Goal: Task Accomplishment & Management: Complete application form

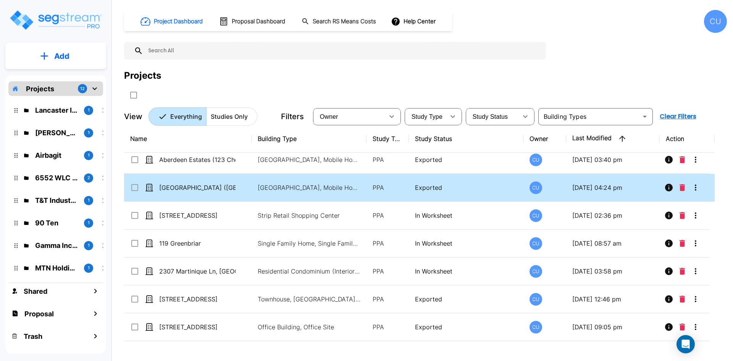
scroll to position [723, 0]
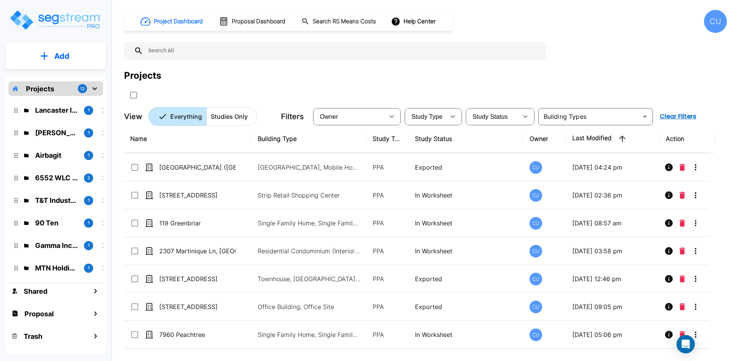
click at [62, 61] on p "Add" at bounding box center [61, 55] width 15 height 11
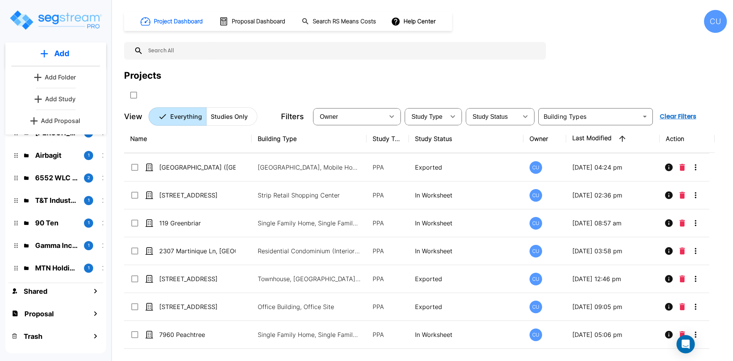
click at [280, 79] on div "Projects" at bounding box center [425, 76] width 602 height 14
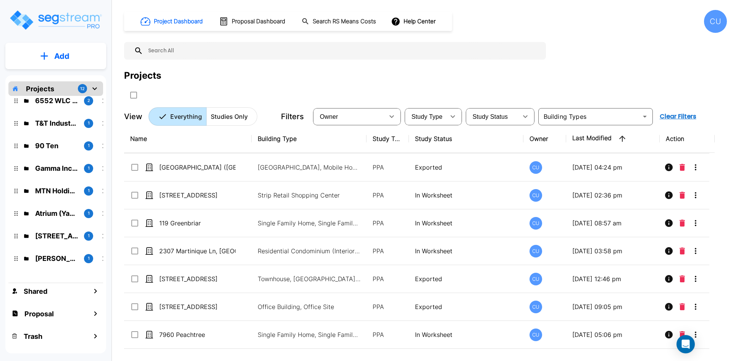
scroll to position [90, 0]
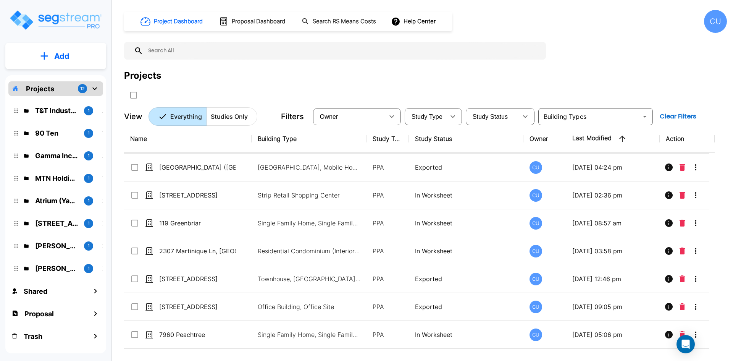
click at [62, 56] on p "Add" at bounding box center [61, 55] width 15 height 11
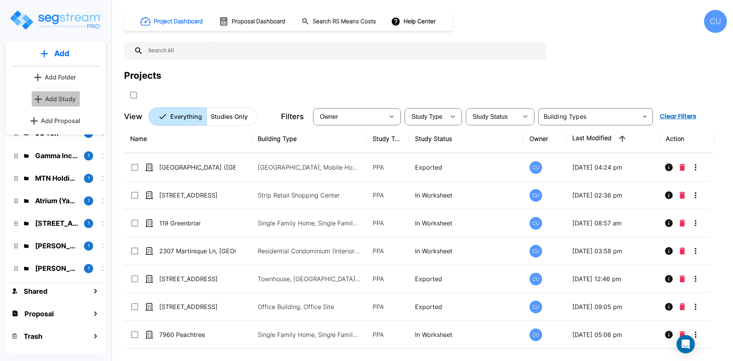
click at [52, 97] on p "Add Study" at bounding box center [60, 98] width 31 height 9
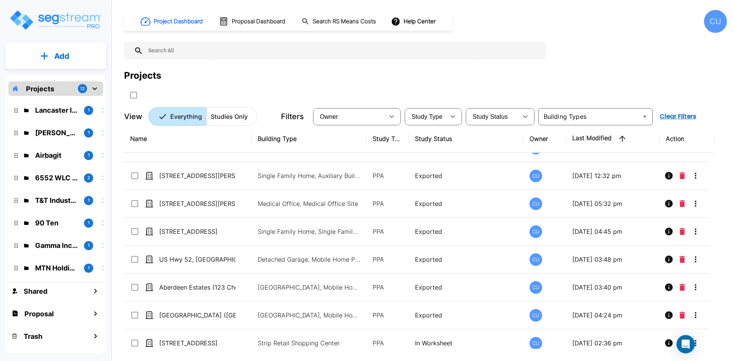
scroll to position [723, 0]
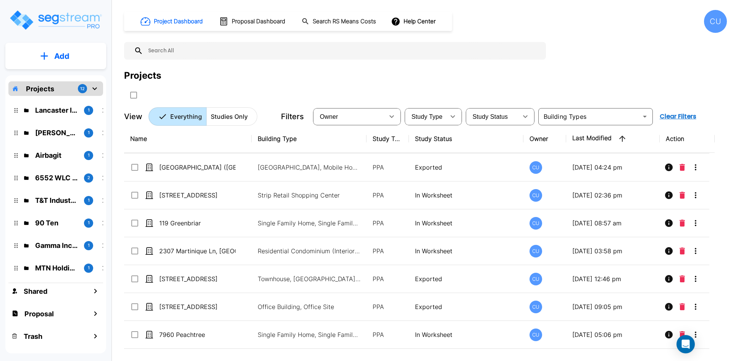
click at [51, 60] on button "Add" at bounding box center [55, 56] width 101 height 22
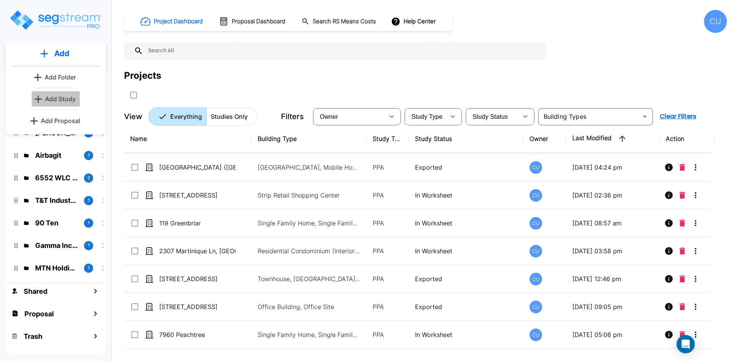
click at [57, 97] on p "Add Study" at bounding box center [60, 98] width 31 height 9
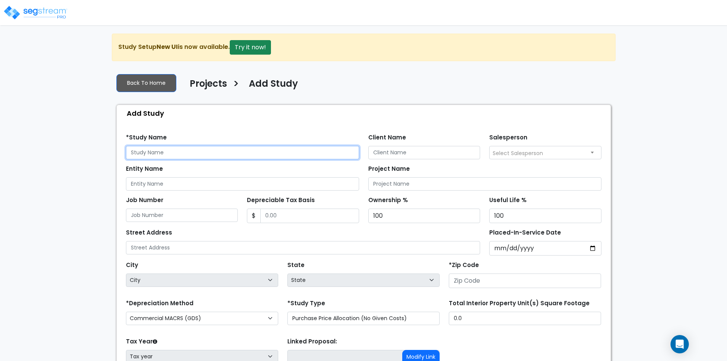
click at [175, 153] on input "text" at bounding box center [242, 152] width 233 height 13
click at [172, 156] on input "text" at bounding box center [242, 152] width 233 height 13
paste input "28750 [PERSON_NAME] Court"
type input "28750 [PERSON_NAME] Court"
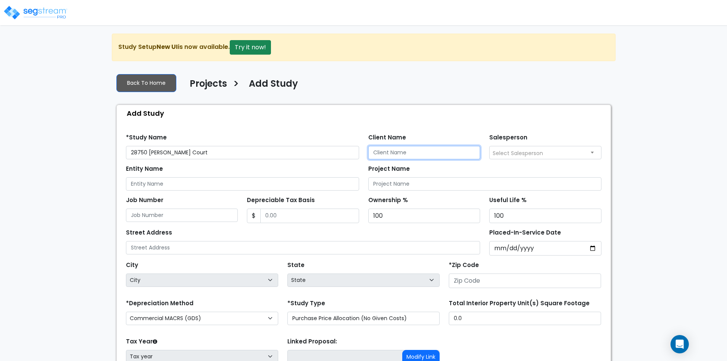
click at [399, 155] on input "Client Name" at bounding box center [424, 152] width 112 height 13
type input "m"
type input "Michael Colato, Jr."
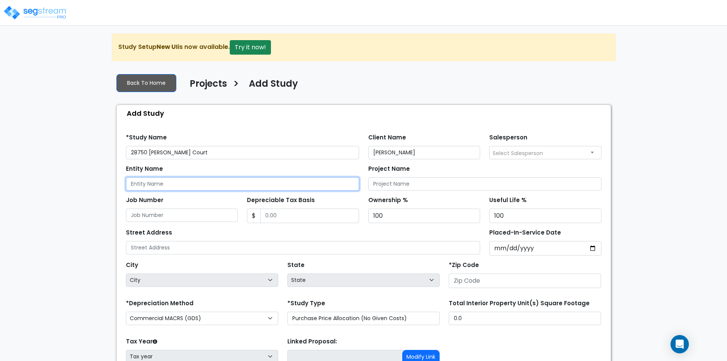
click at [154, 185] on input "Entity Name" at bounding box center [242, 183] width 233 height 13
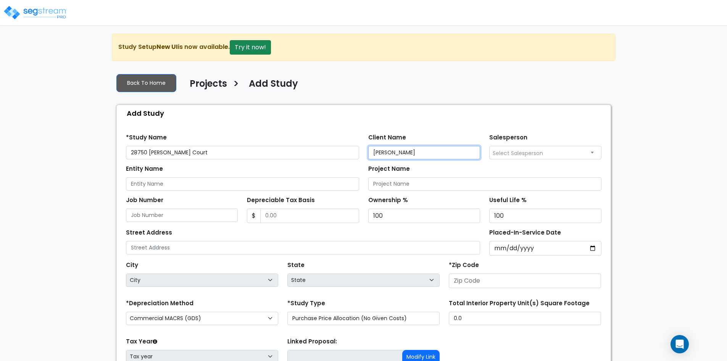
drag, startPoint x: 425, startPoint y: 152, endPoint x: 358, endPoint y: 156, distance: 68.0
click at [358, 156] on div "*Study Name 28750 Howard Marrie Court Client Name Michael Colato, Jr. Salespers…" at bounding box center [363, 143] width 485 height 31
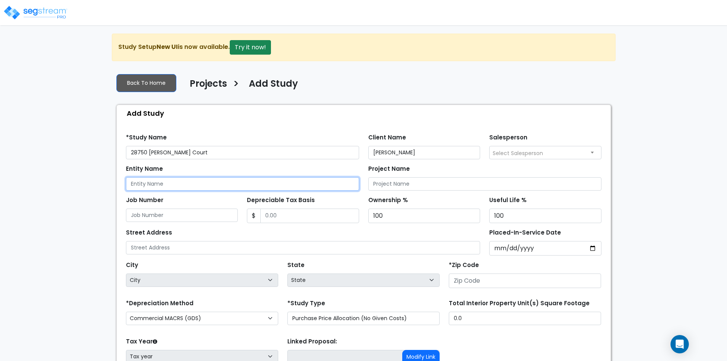
click at [190, 185] on input "Entity Name" at bounding box center [242, 183] width 233 height 13
paste input "Michael Colato, Jr."
type input "Michael Colato, Jr."
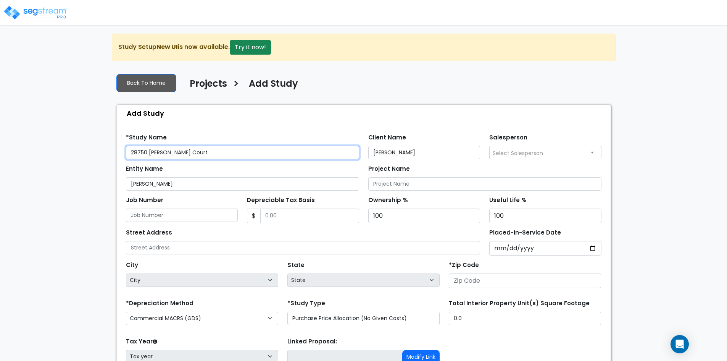
drag, startPoint x: 224, startPoint y: 152, endPoint x: 118, endPoint y: 161, distance: 106.0
click at [118, 161] on div "Find these errors below in the Study Setup: *Study Name 28750 Howard Marrie Cou…" at bounding box center [364, 273] width 494 height 304
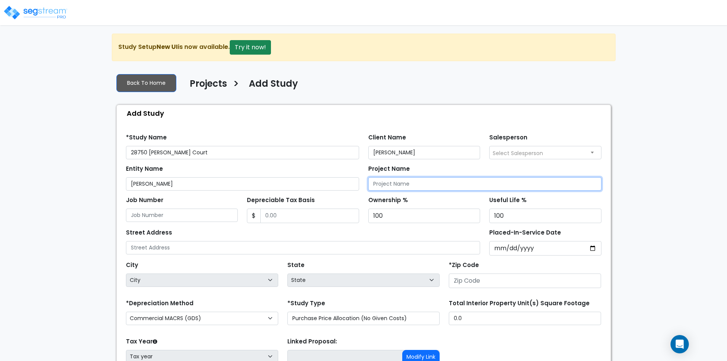
click at [404, 180] on input "Project Name" at bounding box center [484, 183] width 233 height 13
paste input "28750 [PERSON_NAME] Court"
type input "28750 [PERSON_NAME] Court"
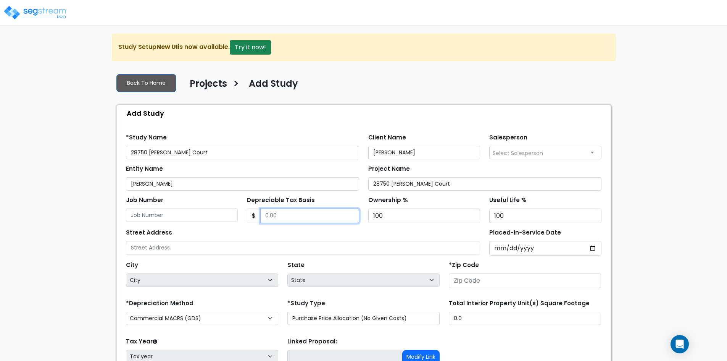
drag, startPoint x: 279, startPoint y: 215, endPoint x: 262, endPoint y: 218, distance: 17.1
click at [262, 218] on input "Depreciable Tax Basis" at bounding box center [309, 215] width 99 height 14
type input "536,638"
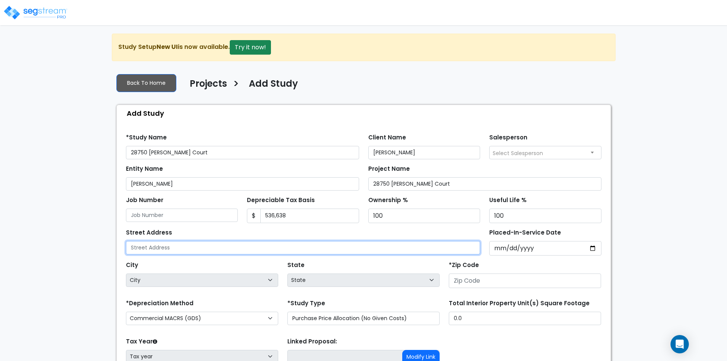
click at [198, 246] on input "text" at bounding box center [303, 247] width 354 height 13
paste input "28750 Howard Marrie Court"
type input "28750 Howard Marrie Court"
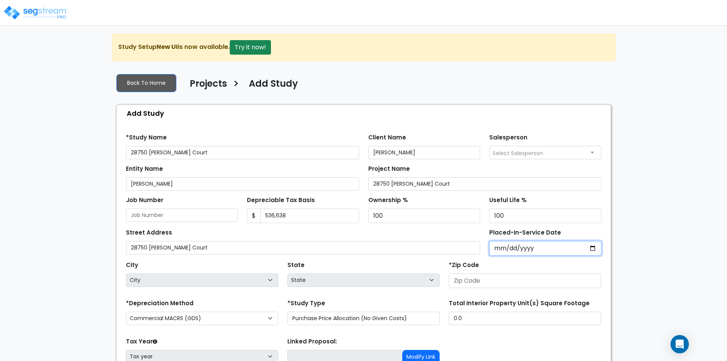
click at [507, 249] on input "Placed-In-Service Date" at bounding box center [545, 248] width 112 height 14
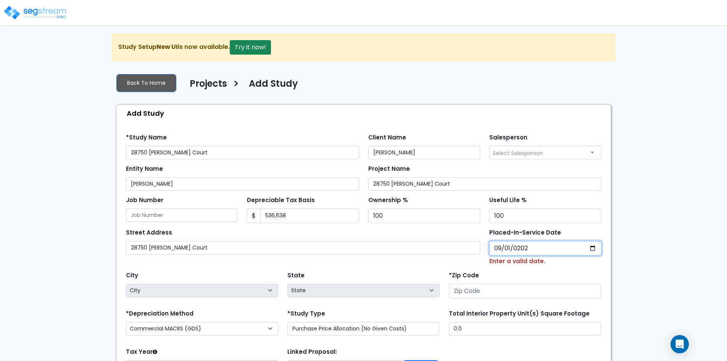
type input "2024-09-01"
select select "2024"
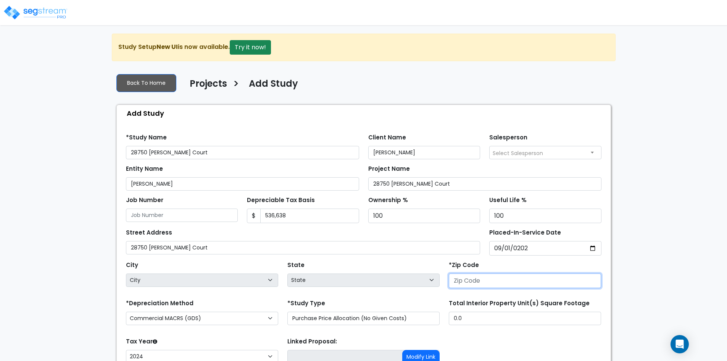
click at [483, 280] on input "number" at bounding box center [525, 280] width 152 height 14
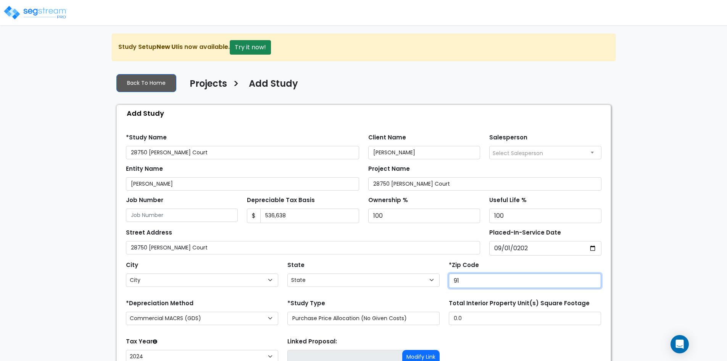
type input "913"
select select "CA"
type input "91390"
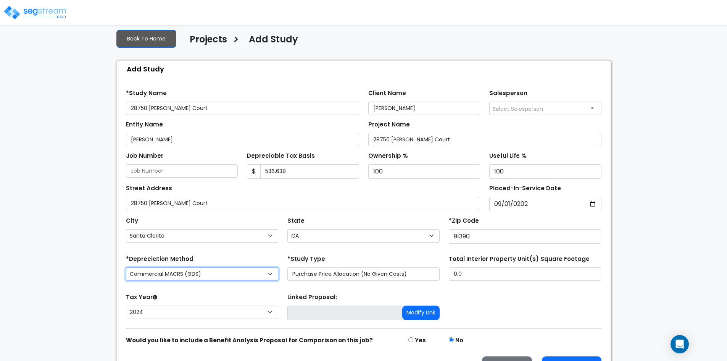
scroll to position [66, 0]
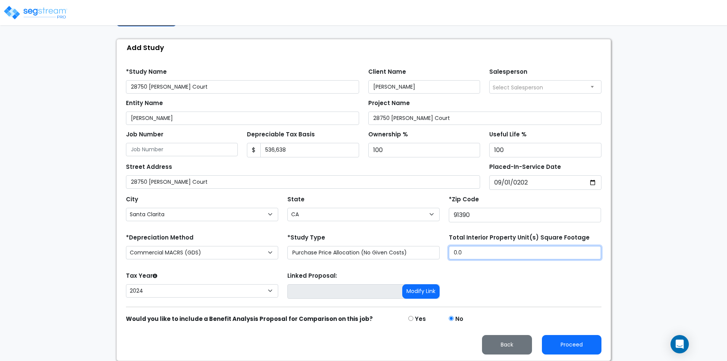
click at [440, 252] on div "*Depreciation Method Commercial MACRS (GDS) Commercial Residential MACRS (GDS) …" at bounding box center [363, 247] width 485 height 31
paste input "2,497"
type input "2,497"
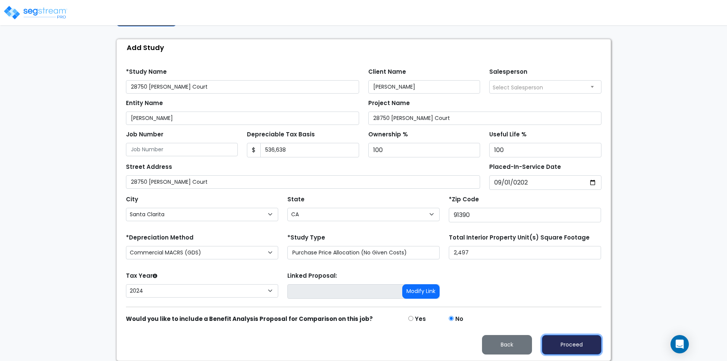
click at [577, 345] on button "Proceed" at bounding box center [572, 344] width 60 height 19
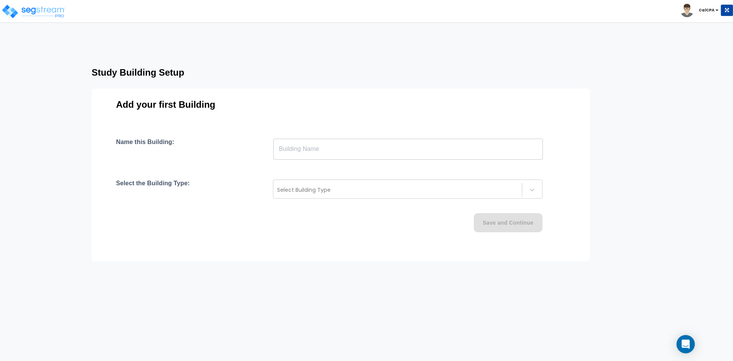
click at [282, 147] on input "text" at bounding box center [407, 148] width 269 height 21
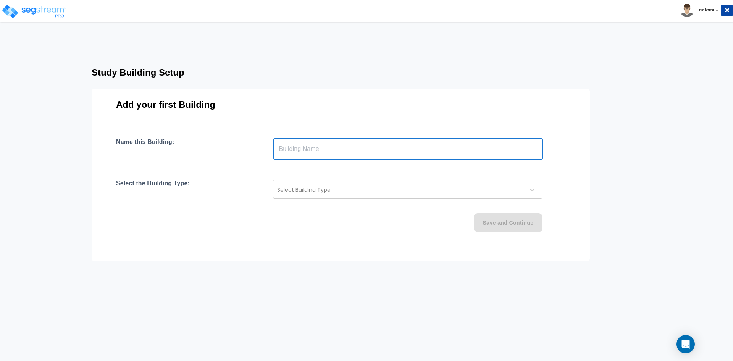
paste input "text"
drag, startPoint x: 278, startPoint y: 147, endPoint x: 249, endPoint y: 150, distance: 29.1
click at [249, 150] on div "Name this Building: 2,497 ​" at bounding box center [340, 148] width 449 height 21
paste input "28750 [PERSON_NAME] Court"
type input "28750 [PERSON_NAME] Court"
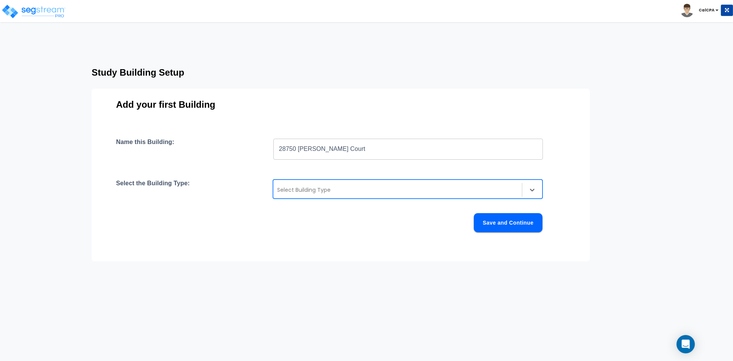
click at [320, 187] on div at bounding box center [397, 189] width 241 height 9
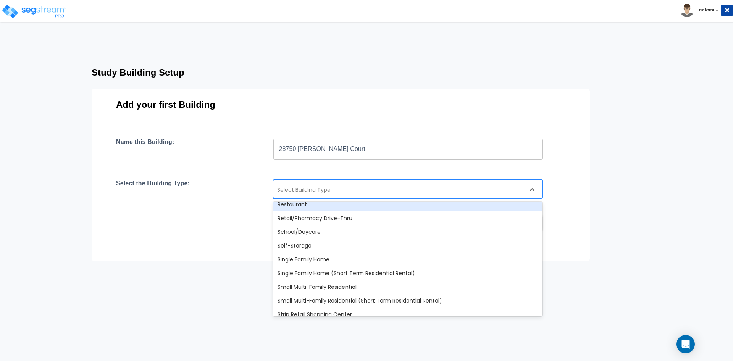
scroll to position [610, 0]
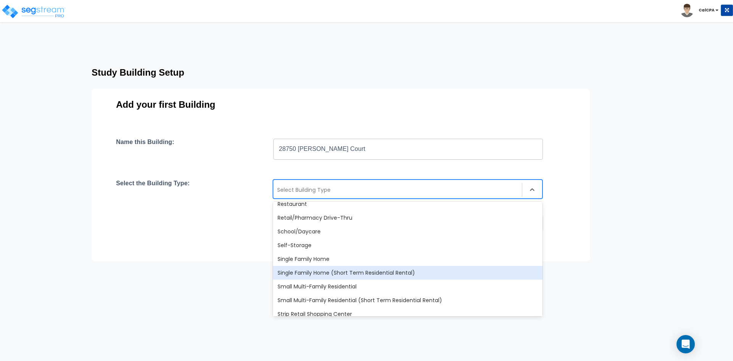
click at [309, 273] on div "Single Family Home (Short Term Residential Rental)" at bounding box center [407, 273] width 269 height 14
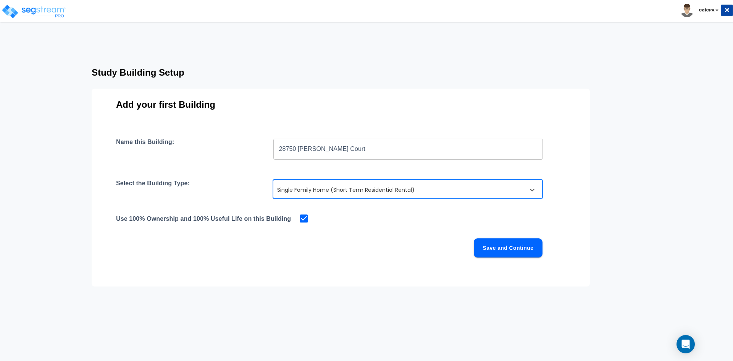
click at [504, 247] on button "Save and Continue" at bounding box center [507, 247] width 69 height 19
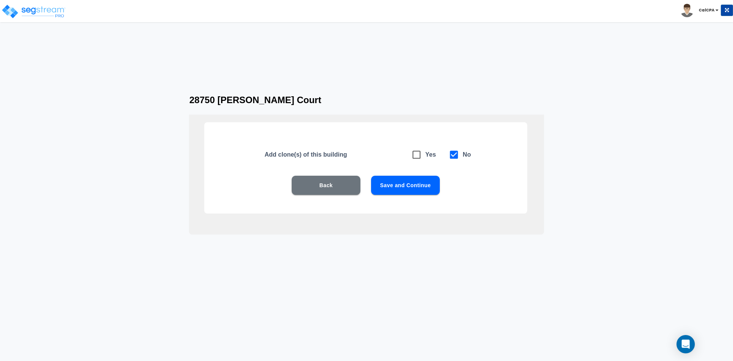
click at [408, 187] on button "Save and Continue" at bounding box center [405, 185] width 69 height 19
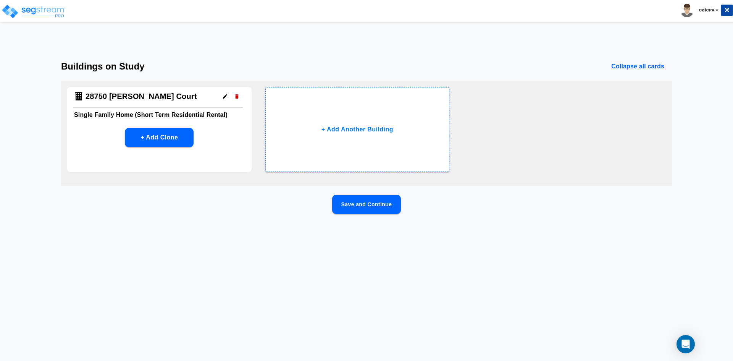
click at [373, 205] on button "Save and Continue" at bounding box center [366, 204] width 69 height 19
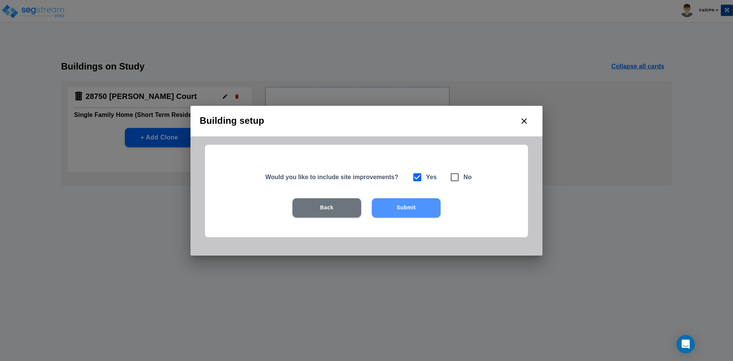
click at [412, 205] on button "Submit" at bounding box center [406, 207] width 69 height 19
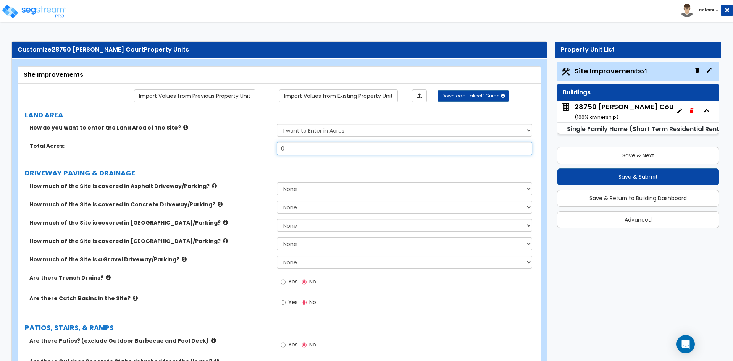
click at [304, 148] on input "0" at bounding box center [404, 148] width 255 height 13
drag, startPoint x: 304, startPoint y: 148, endPoint x: 255, endPoint y: 156, distance: 50.2
click at [255, 156] on div "Total Acres: 0" at bounding box center [277, 151] width 518 height 18
type input ".23"
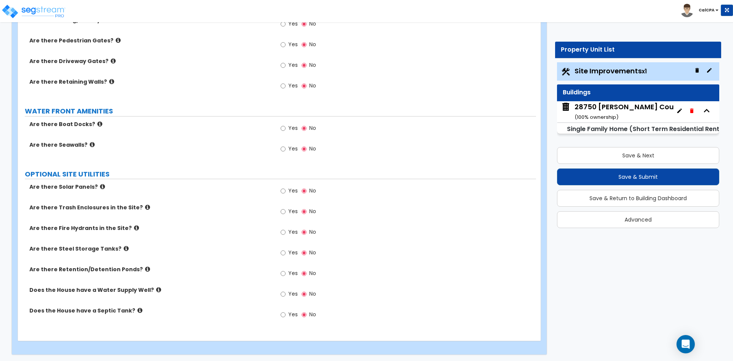
scroll to position [862, 0]
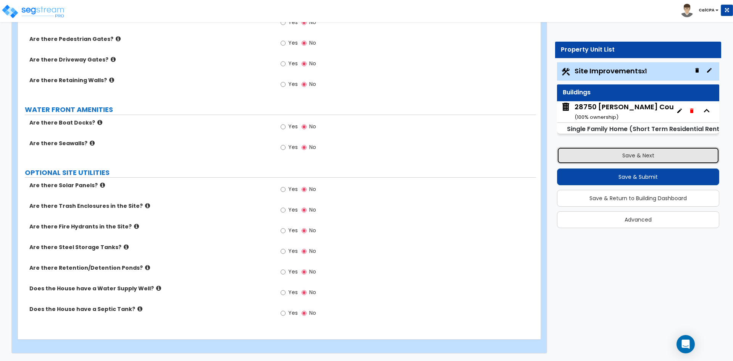
click at [617, 155] on button "Save & Next" at bounding box center [638, 155] width 162 height 17
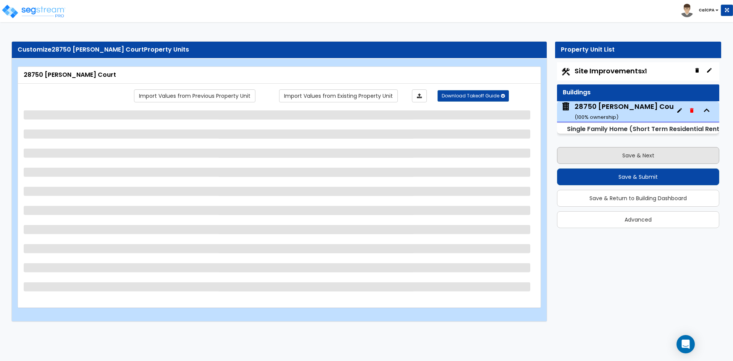
scroll to position [0, 0]
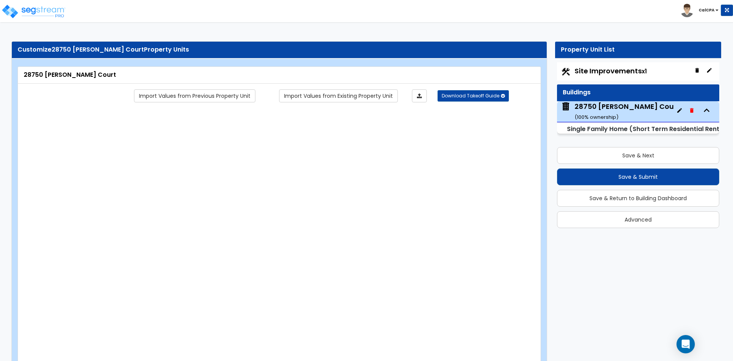
type input "1"
